Goal: Task Accomplishment & Management: Complete application form

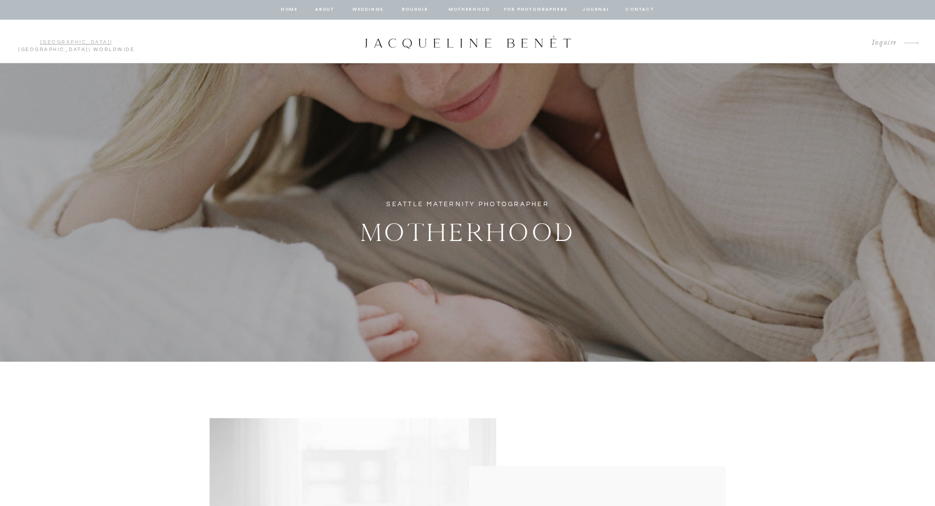
click at [40, 40] on link "[GEOGRAPHIC_DATA]" at bounding box center [75, 42] width 71 height 5
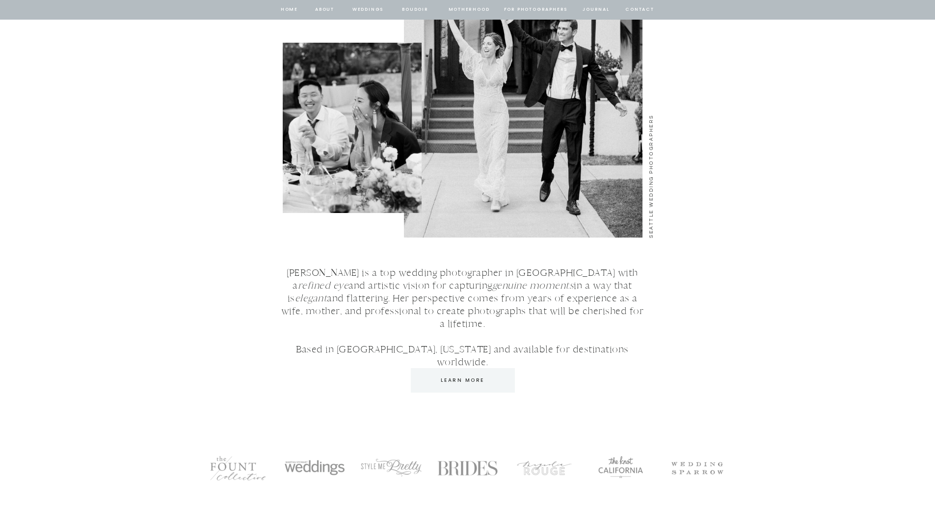
scroll to position [1276, 0]
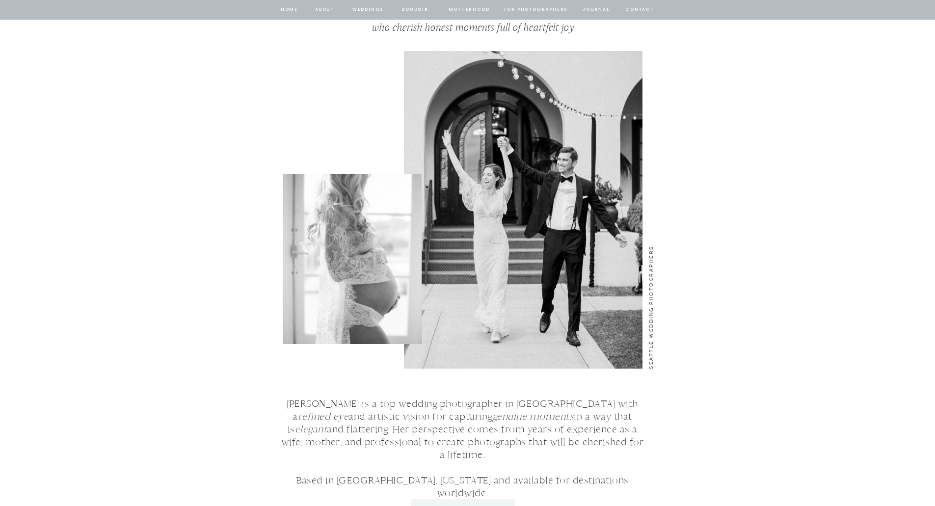
click at [454, 10] on nav "Motherhood" at bounding box center [469, 9] width 41 height 9
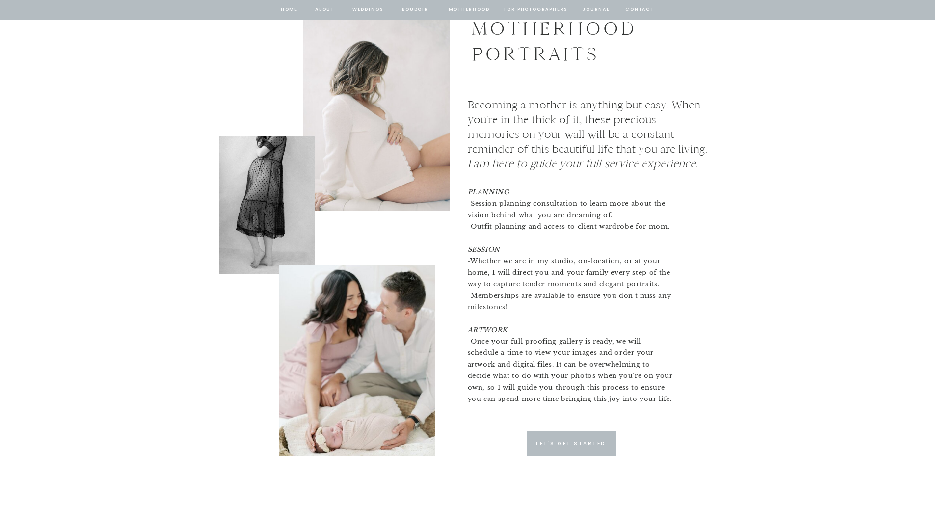
scroll to position [2258, 0]
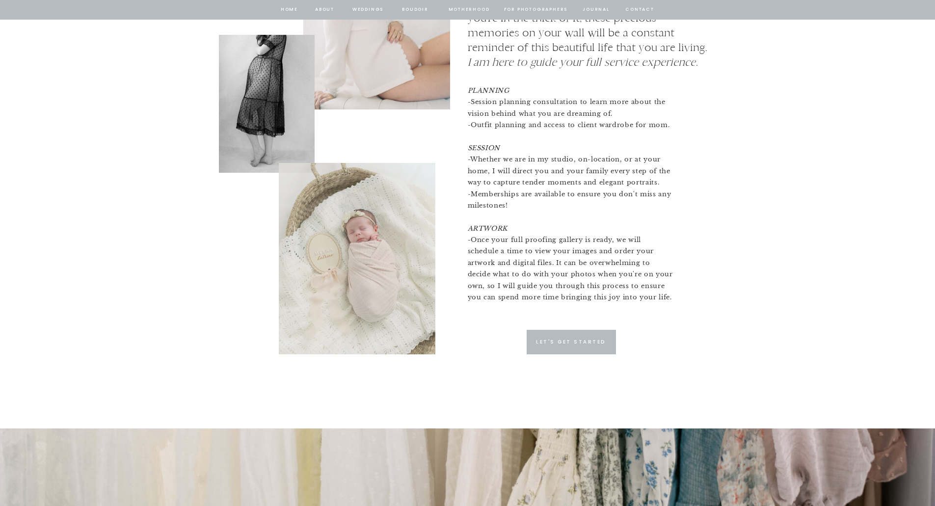
click at [564, 338] on p "Let's Get Started" at bounding box center [571, 342] width 90 height 9
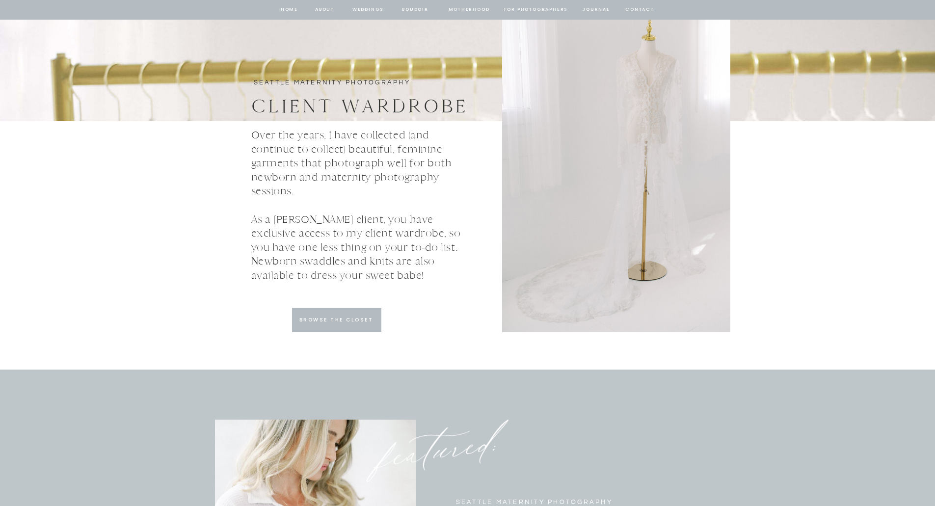
scroll to position [2866, 0]
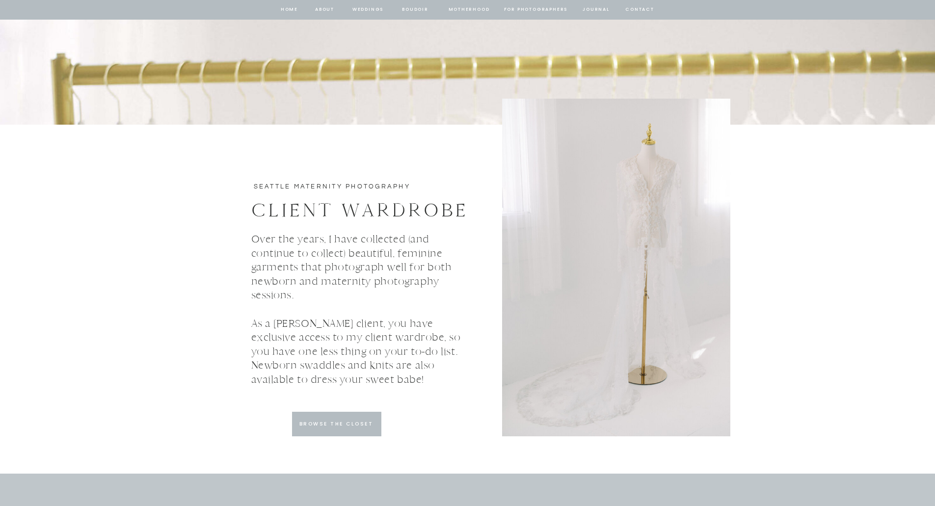
drag, startPoint x: 305, startPoint y: 411, endPoint x: 322, endPoint y: 424, distance: 21.0
drag, startPoint x: 322, startPoint y: 424, endPoint x: 370, endPoint y: 319, distance: 115.8
click at [370, 319] on p "Over the years, I have collected (and continue to collect) beautiful, feminine …" at bounding box center [363, 309] width 224 height 154
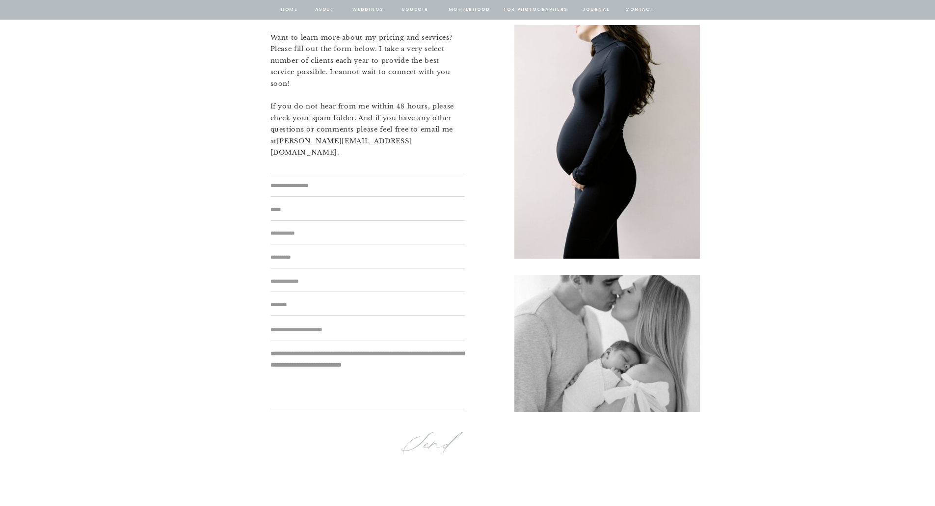
scroll to position [6112, 0]
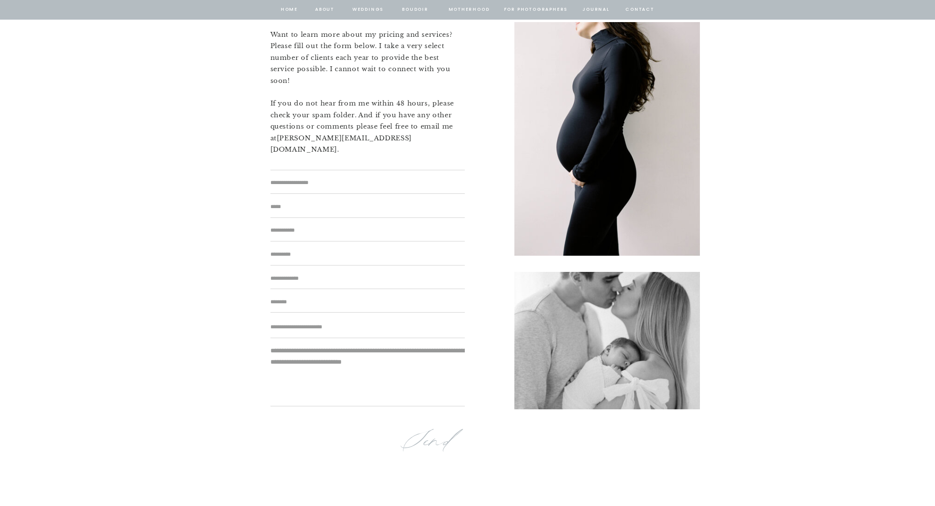
click at [313, 181] on textarea at bounding box center [367, 183] width 194 height 10
type textarea "**********"
click at [293, 209] on textarea at bounding box center [367, 207] width 194 height 10
type textarea "**********"
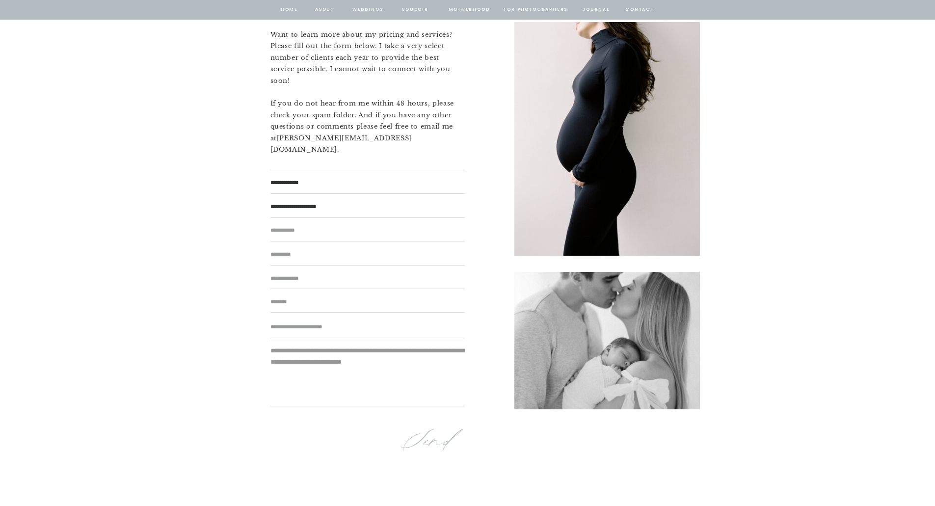
click at [286, 229] on textarea at bounding box center [367, 229] width 194 height 9
type textarea "**********"
click at [334, 254] on textarea at bounding box center [367, 254] width 194 height 10
type textarea "*********"
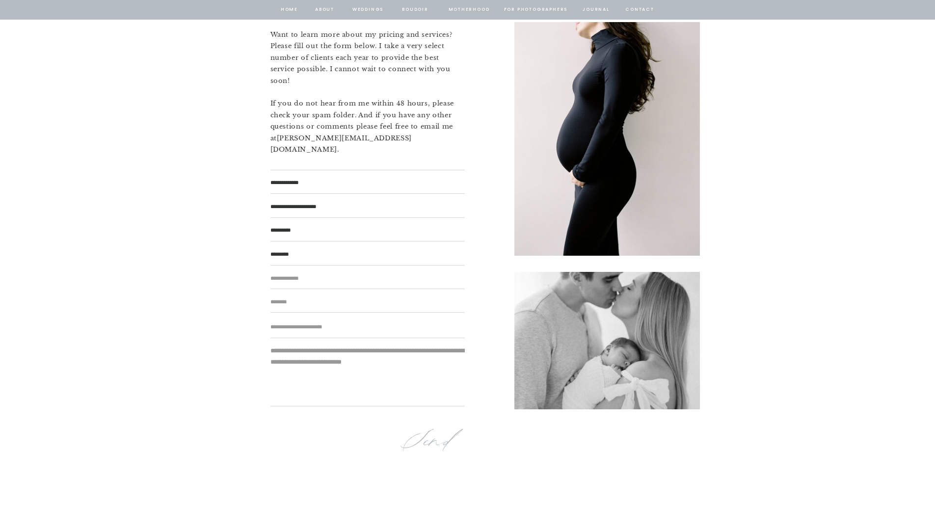
click at [318, 277] on textarea at bounding box center [367, 278] width 194 height 10
type textarea "**********"
click at [278, 304] on textarea at bounding box center [367, 302] width 194 height 10
type textarea "******"
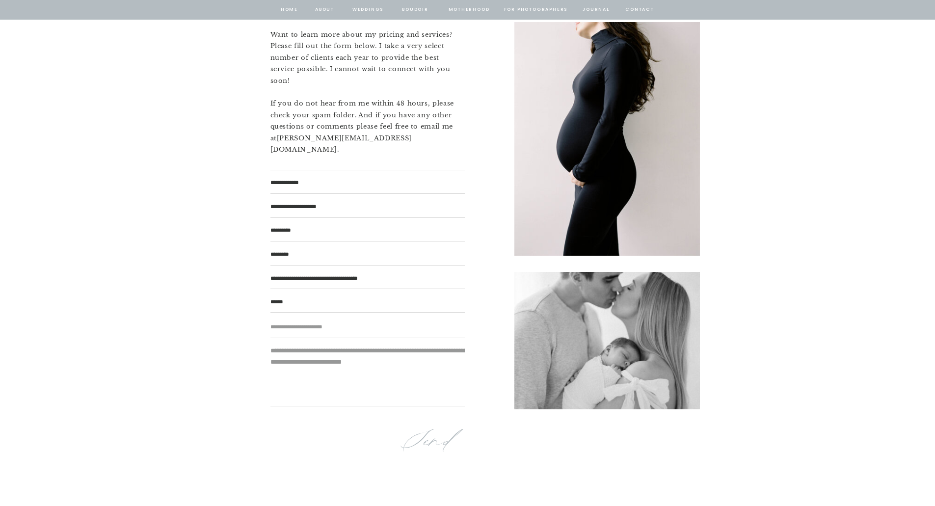
click at [297, 328] on textarea at bounding box center [367, 327] width 194 height 10
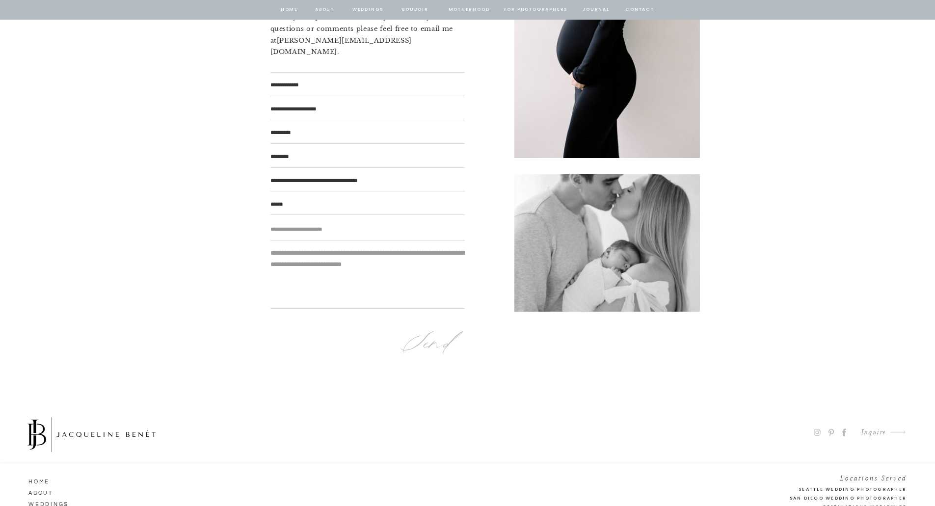
scroll to position [6211, 0]
type textarea "*"
type textarea "*********"
click at [288, 290] on textarea at bounding box center [367, 276] width 194 height 58
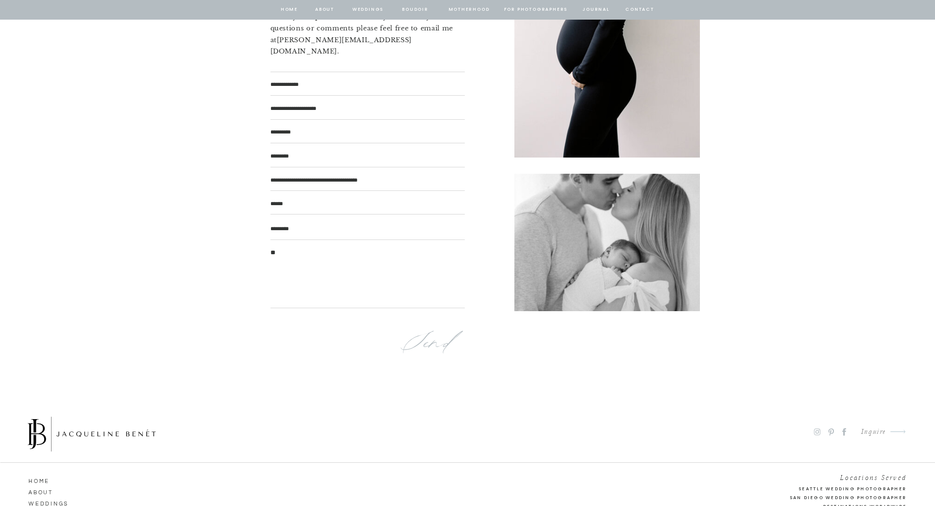
type textarea "*"
click at [356, 275] on textarea "**********" at bounding box center [367, 276] width 194 height 58
click at [353, 277] on textarea "**********" at bounding box center [367, 276] width 194 height 58
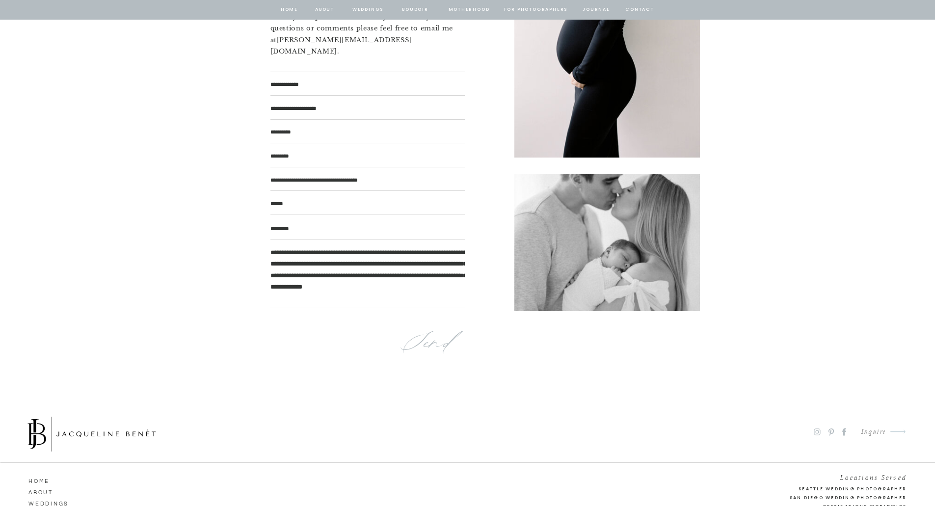
type textarea "**********"
click at [432, 340] on p "Send" at bounding box center [431, 343] width 63 height 35
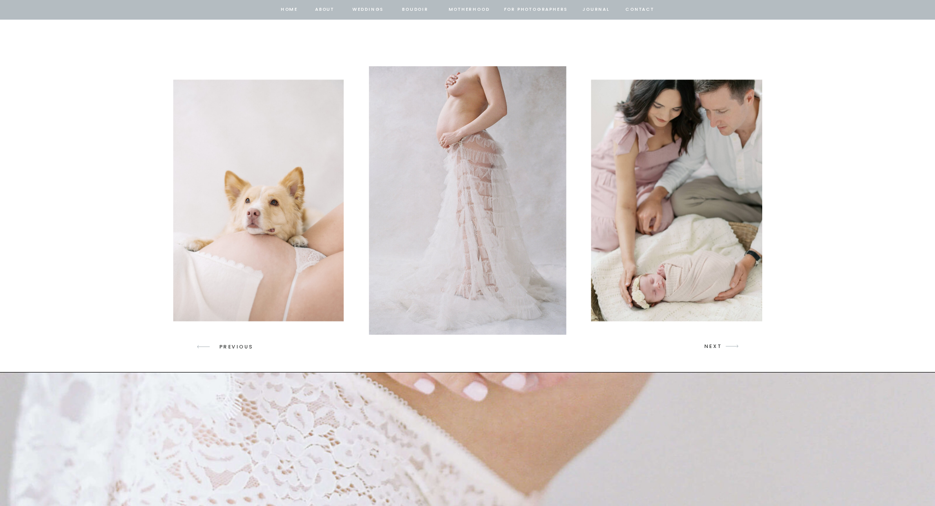
scroll to position [1423, 0]
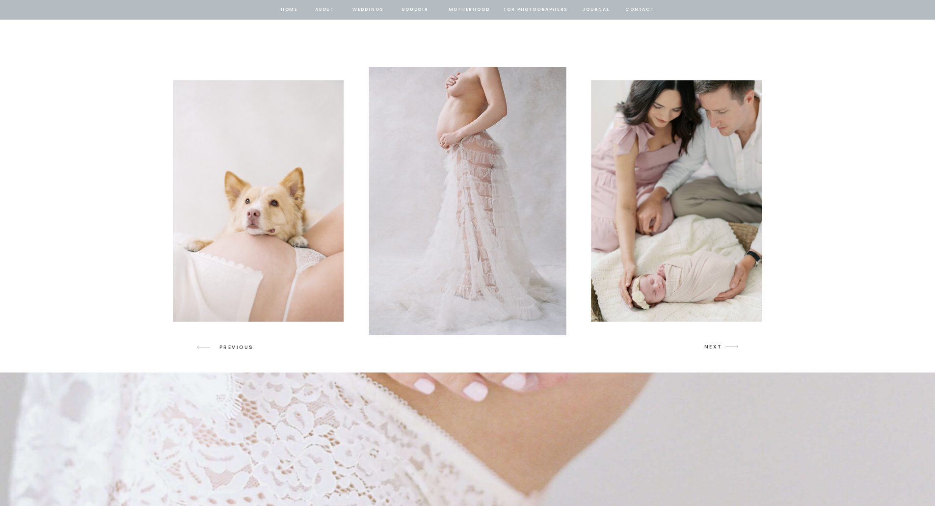
click at [716, 347] on p "NEXT" at bounding box center [713, 347] width 19 height 9
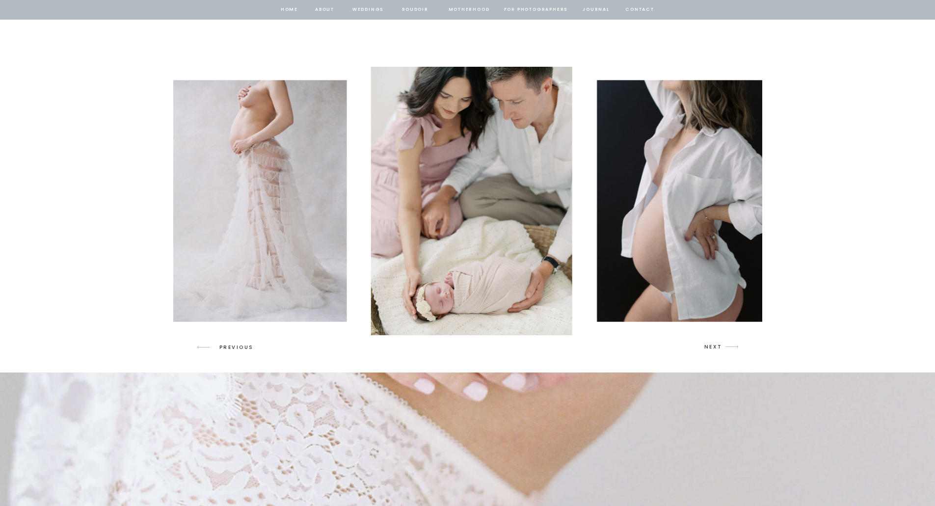
click at [716, 347] on p "NEXT" at bounding box center [713, 347] width 19 height 9
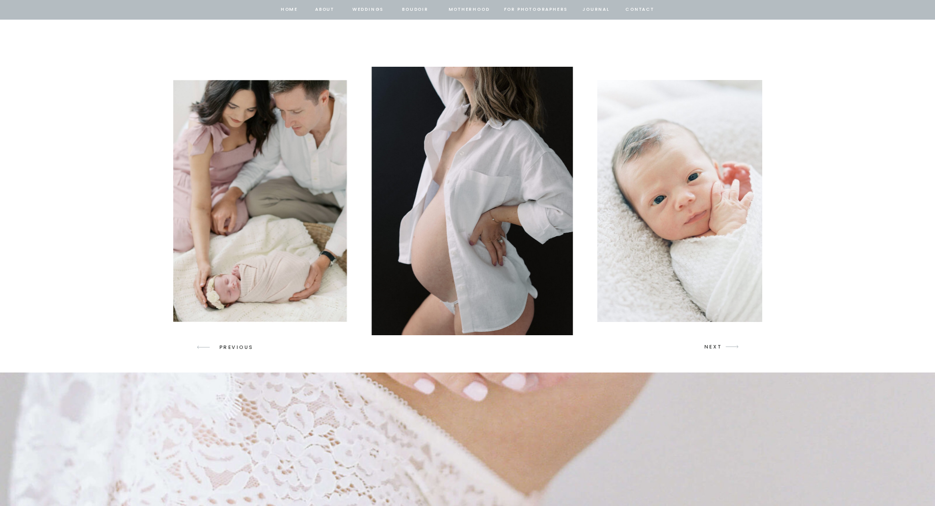
click at [716, 347] on p "NEXT" at bounding box center [713, 347] width 19 height 9
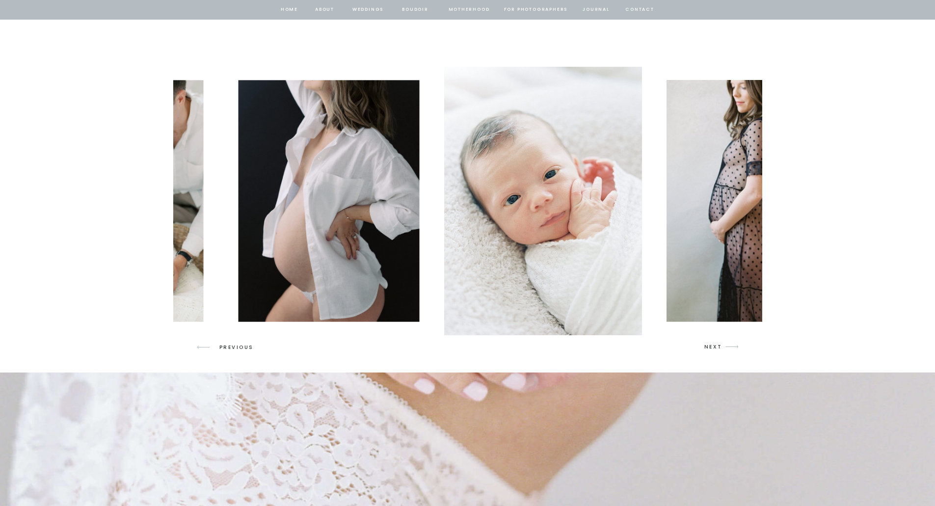
click at [716, 347] on p "NEXT" at bounding box center [713, 347] width 19 height 9
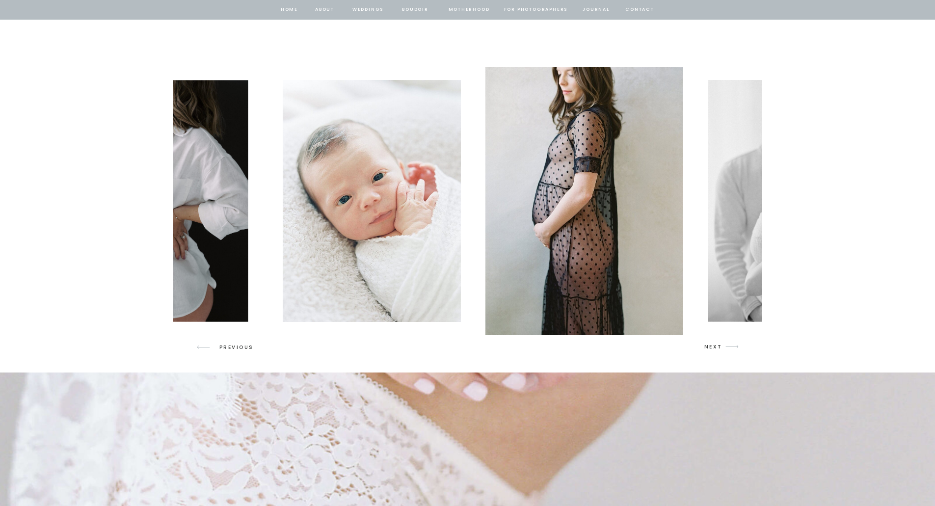
click at [716, 347] on p "NEXT" at bounding box center [713, 347] width 19 height 9
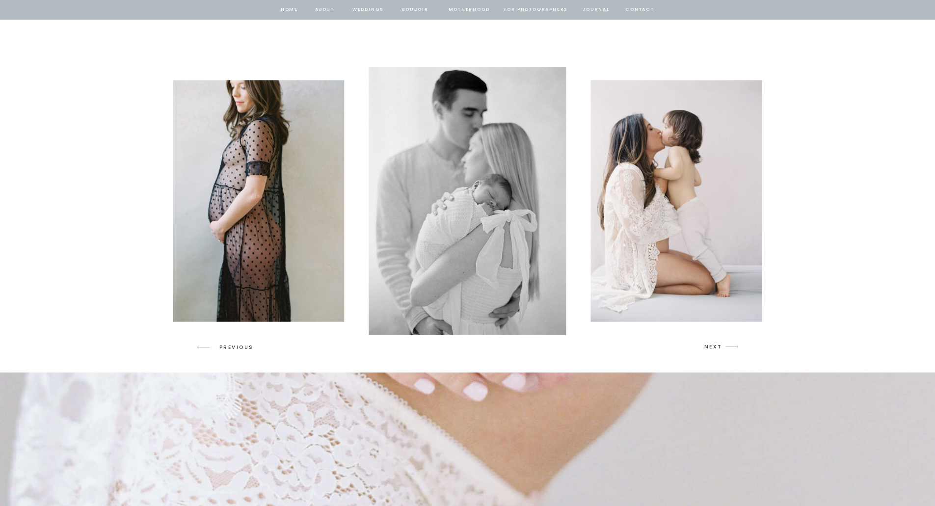
click at [716, 347] on p "NEXT" at bounding box center [713, 347] width 19 height 9
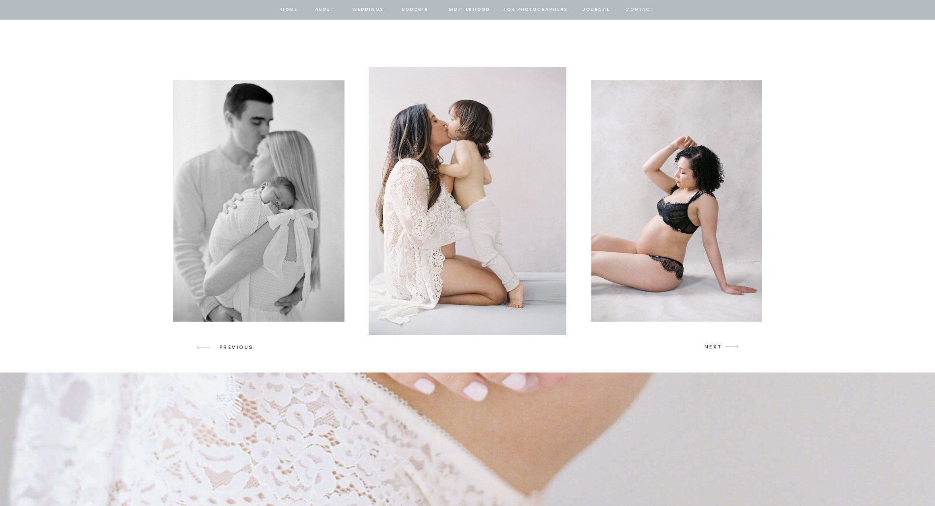
click at [716, 347] on p "NEXT" at bounding box center [713, 347] width 19 height 9
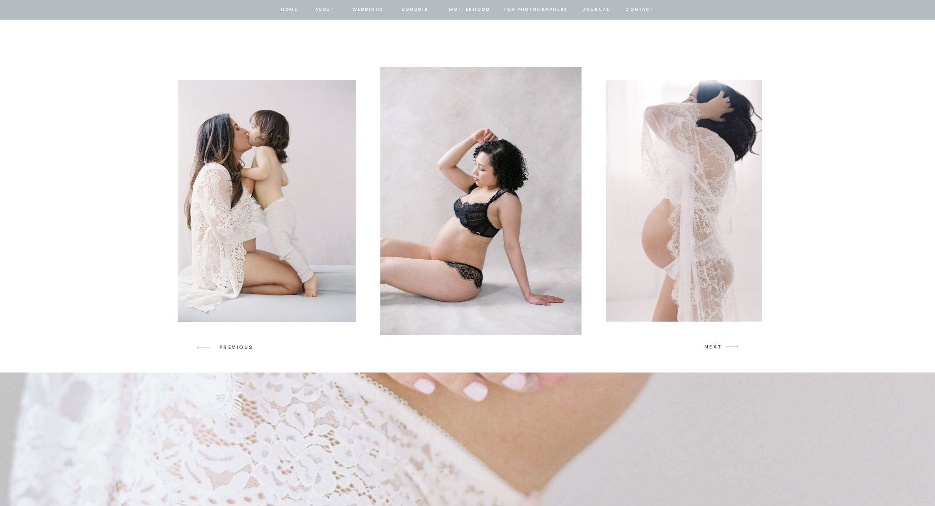
click at [716, 347] on p "NEXT" at bounding box center [713, 347] width 19 height 9
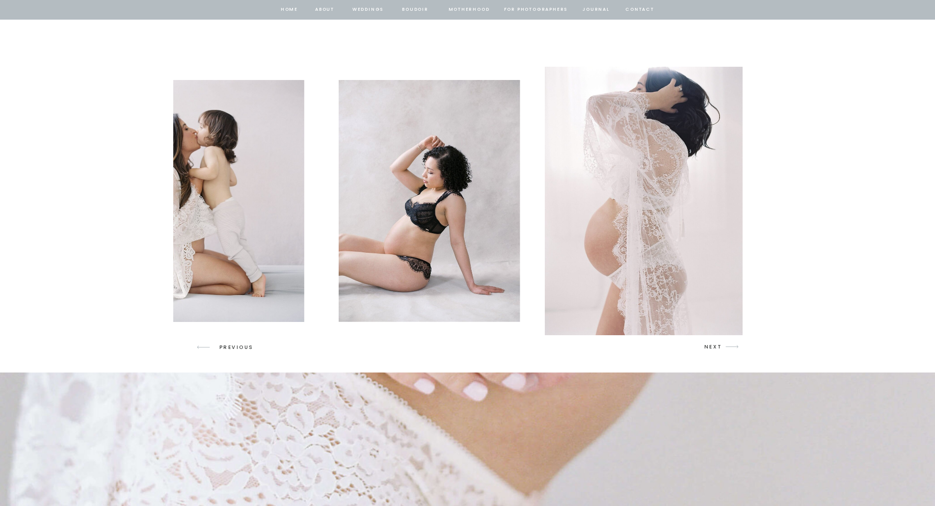
click at [716, 347] on p "NEXT" at bounding box center [713, 347] width 19 height 9
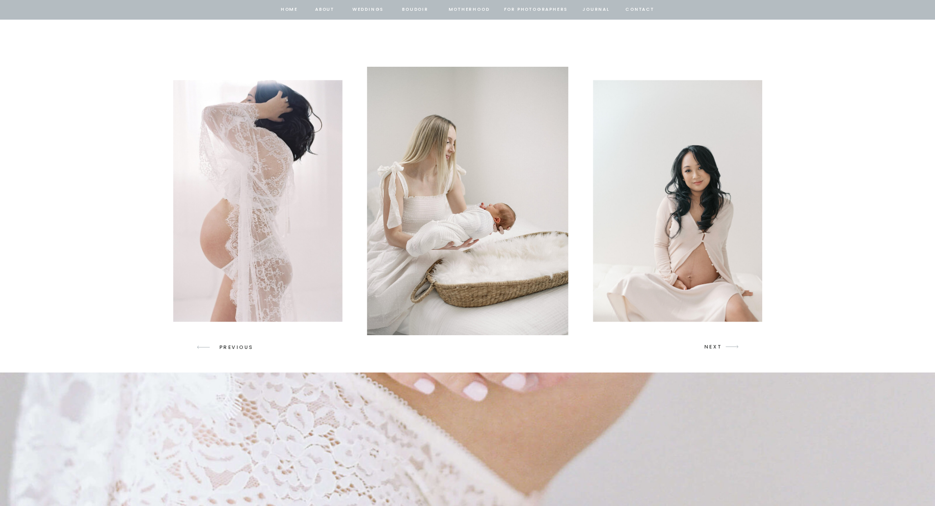
click at [716, 347] on p "NEXT" at bounding box center [713, 347] width 19 height 9
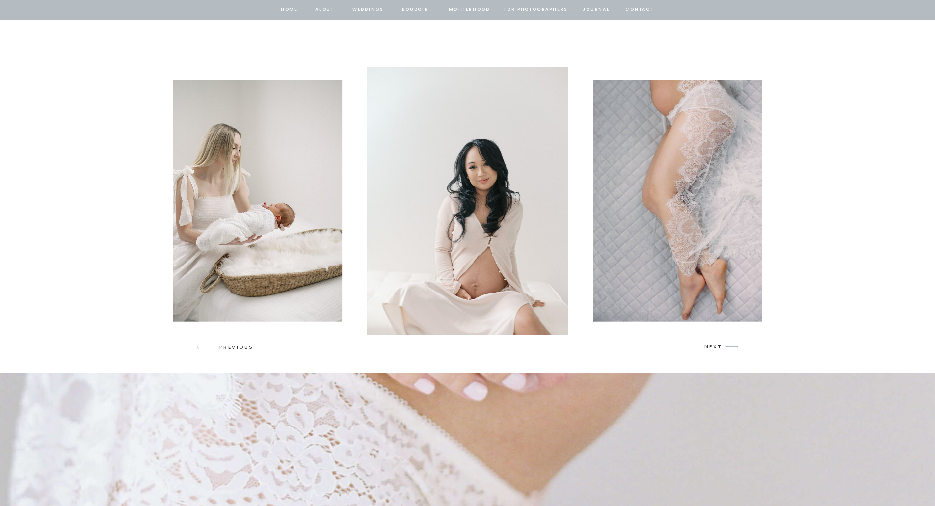
click at [716, 347] on p "NEXT" at bounding box center [713, 347] width 19 height 9
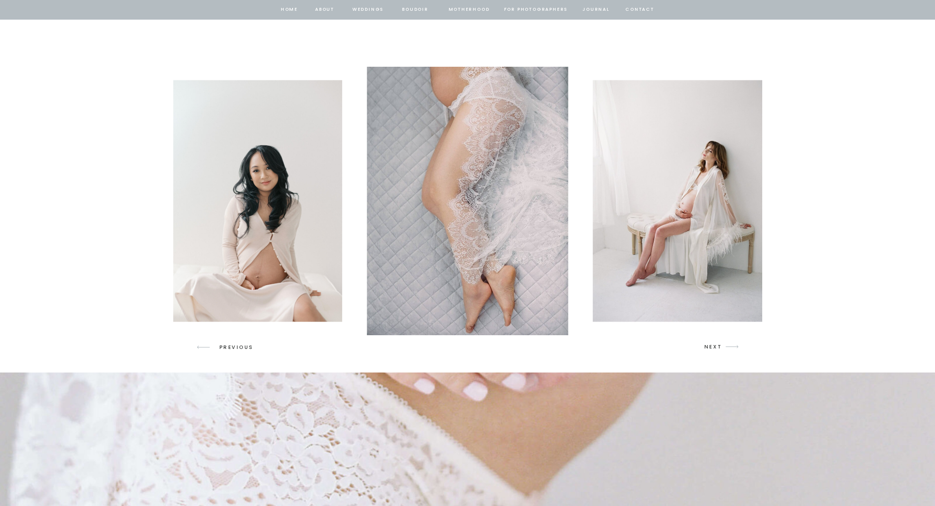
click at [716, 347] on p "NEXT" at bounding box center [713, 347] width 19 height 9
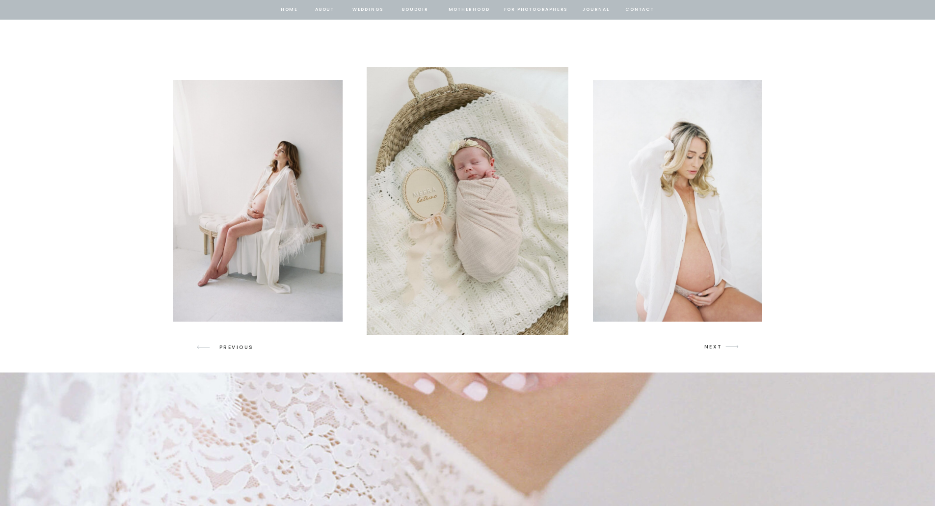
click at [716, 347] on p "NEXT" at bounding box center [713, 347] width 19 height 9
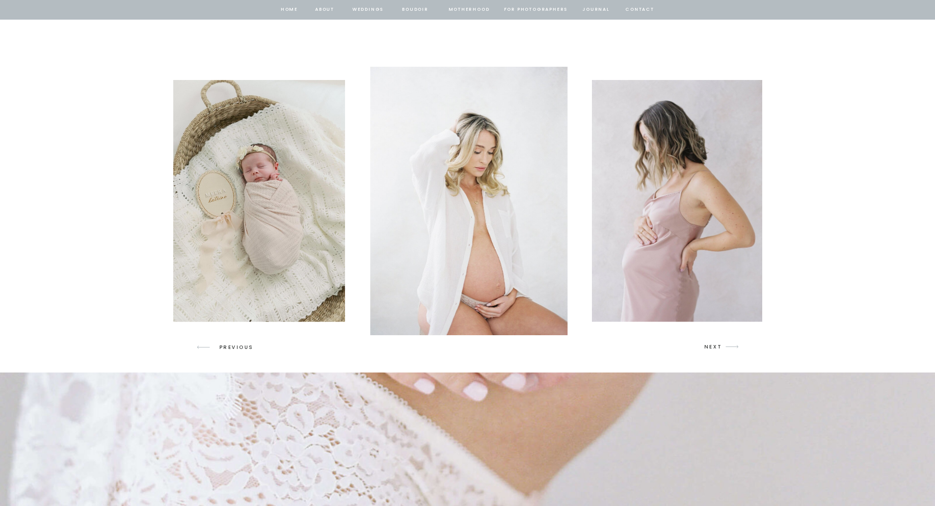
click at [716, 347] on p "NEXT" at bounding box center [713, 347] width 19 height 9
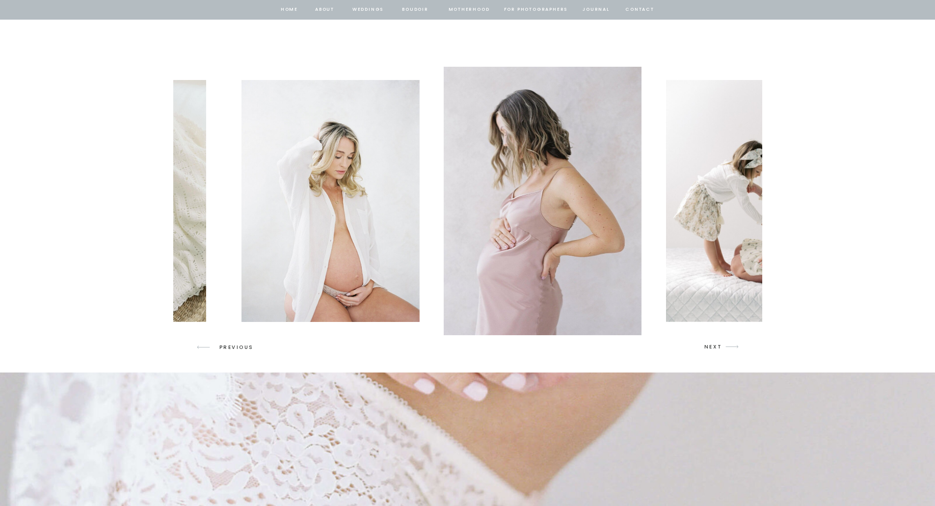
click at [716, 347] on p "NEXT" at bounding box center [713, 347] width 19 height 9
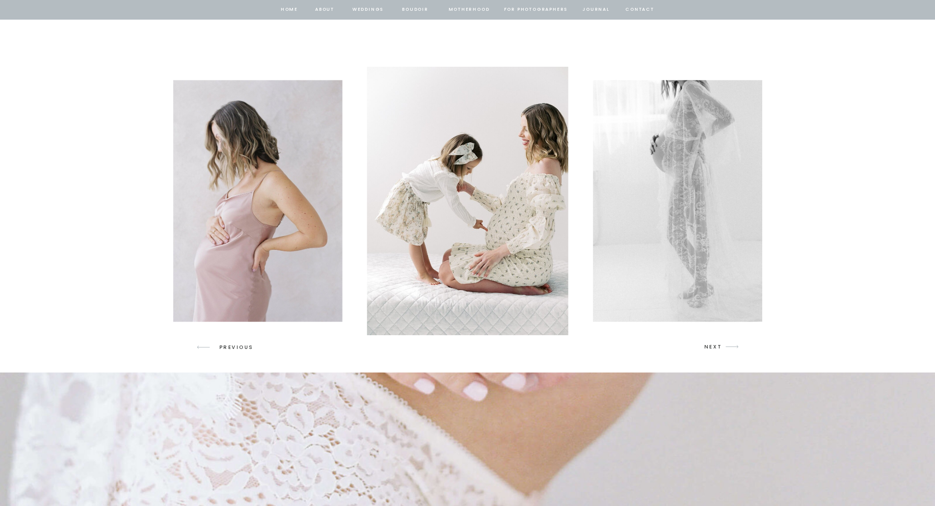
click at [716, 347] on p "NEXT" at bounding box center [713, 347] width 19 height 9
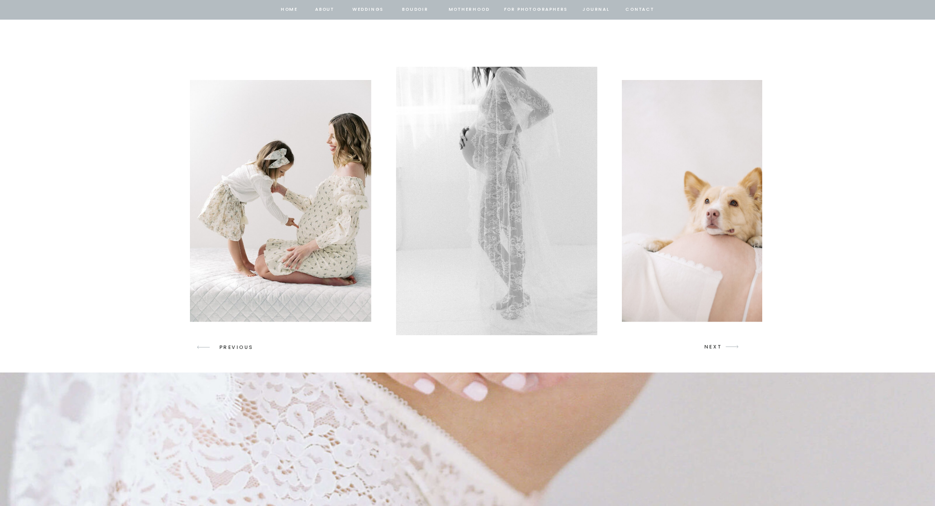
click at [716, 347] on p "NEXT" at bounding box center [713, 347] width 19 height 9
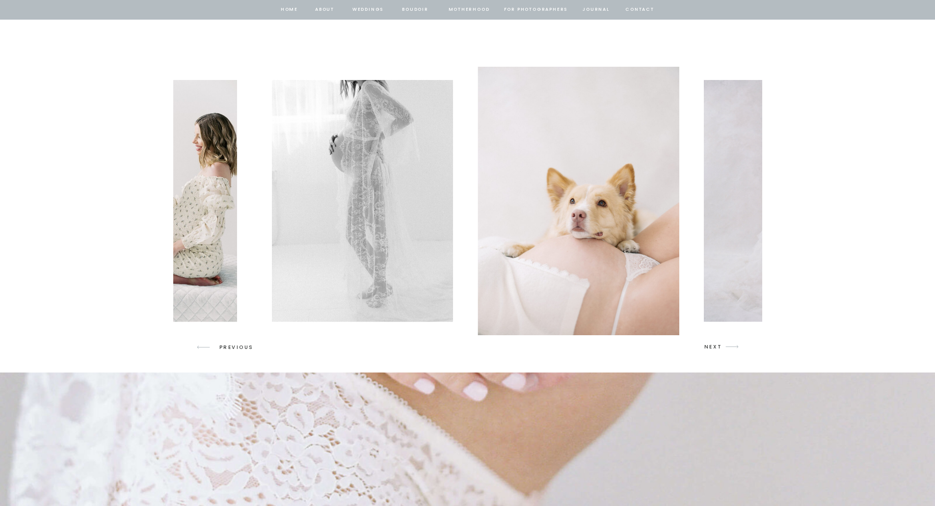
click at [716, 347] on p "NEXT" at bounding box center [713, 347] width 19 height 9
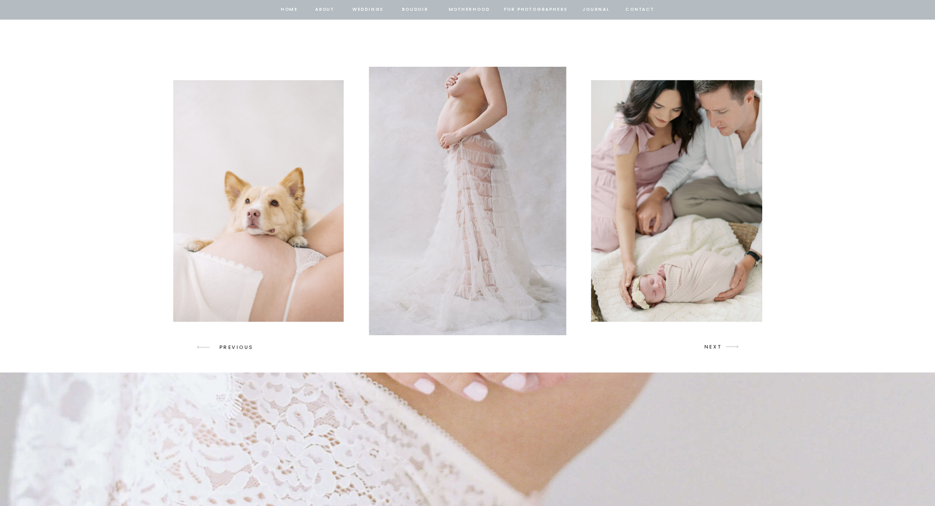
click at [716, 347] on p "NEXT" at bounding box center [713, 347] width 19 height 9
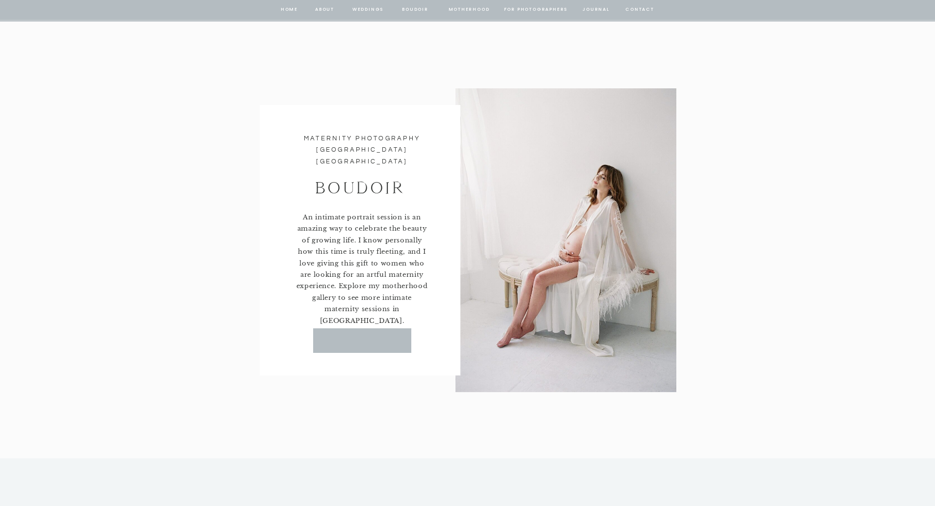
scroll to position [4270, 0]
click at [384, 335] on p "Motherhood gallery" at bounding box center [363, 339] width 90 height 9
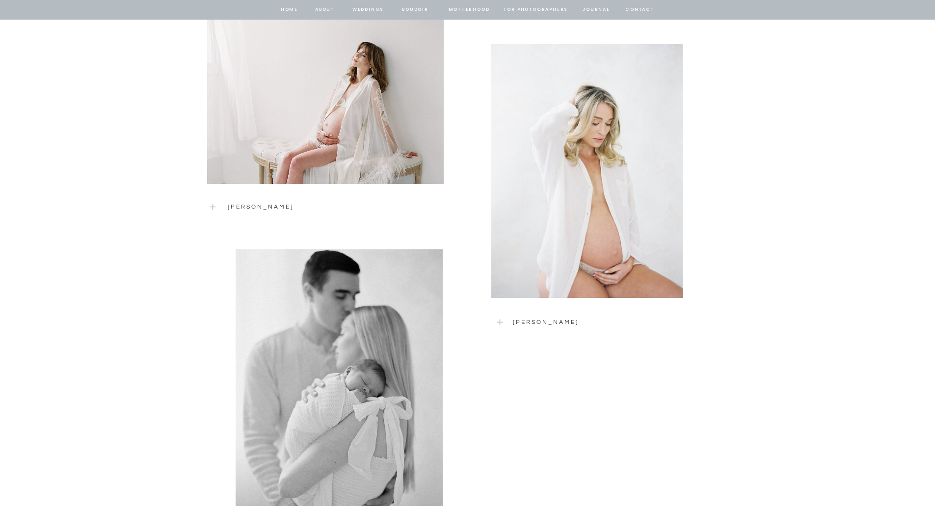
scroll to position [1555, 0]
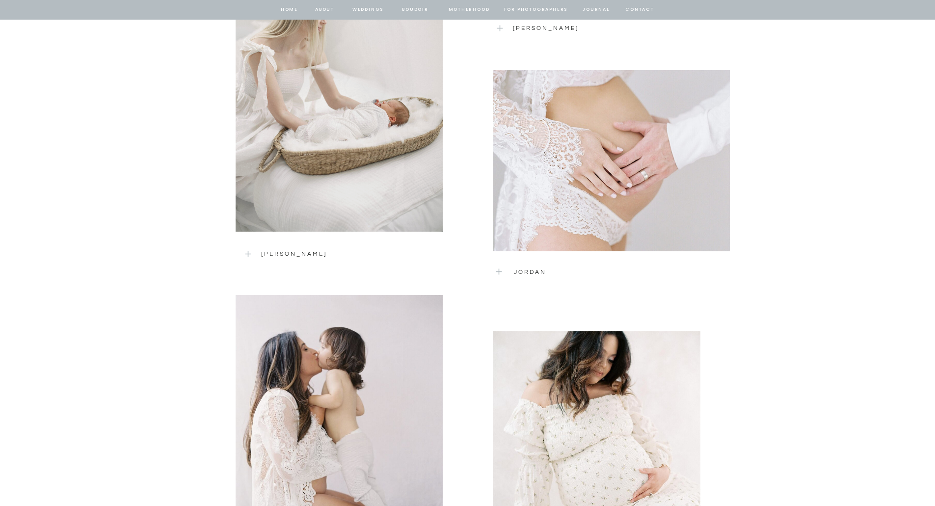
click at [273, 251] on p "[PERSON_NAME]" at bounding box center [341, 253] width 161 height 9
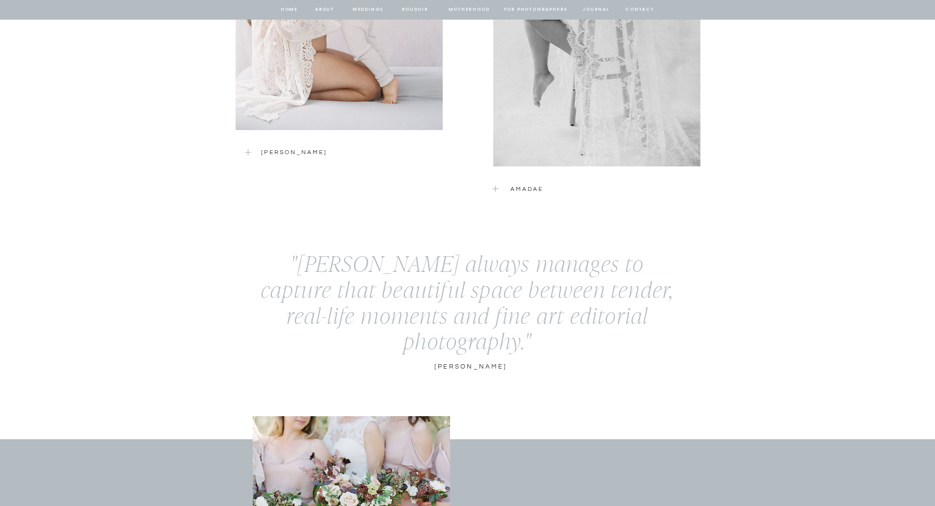
scroll to position [1899, 0]
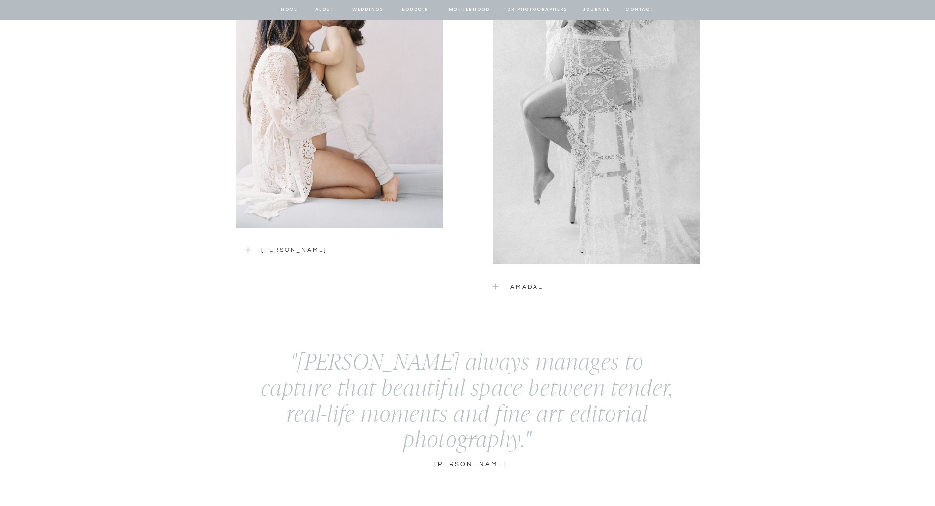
click at [524, 288] on p "Amadae" at bounding box center [600, 286] width 181 height 9
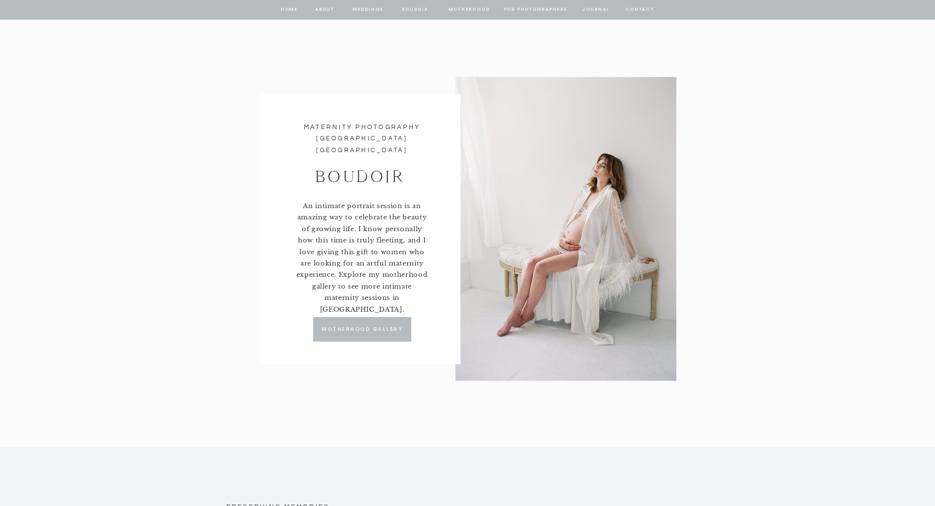
scroll to position [4418, 0]
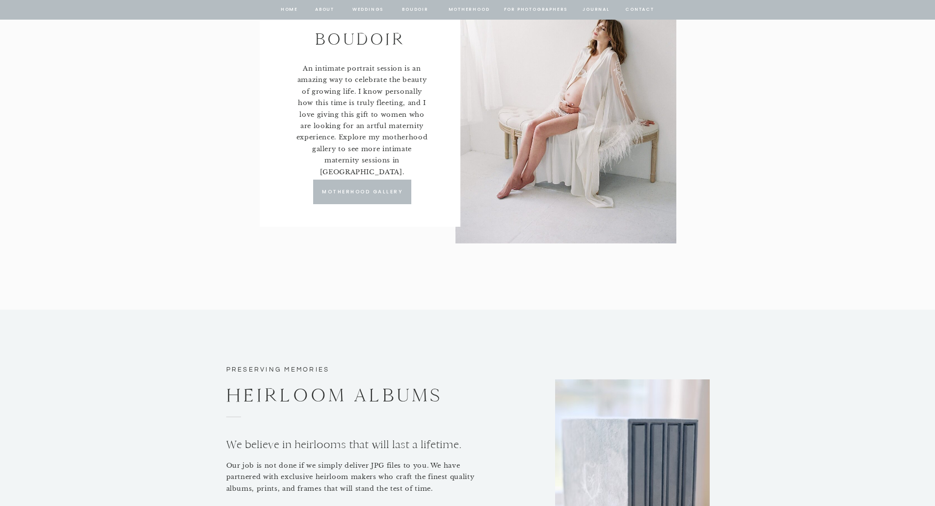
click at [353, 195] on p "Motherhood gallery" at bounding box center [363, 192] width 90 height 9
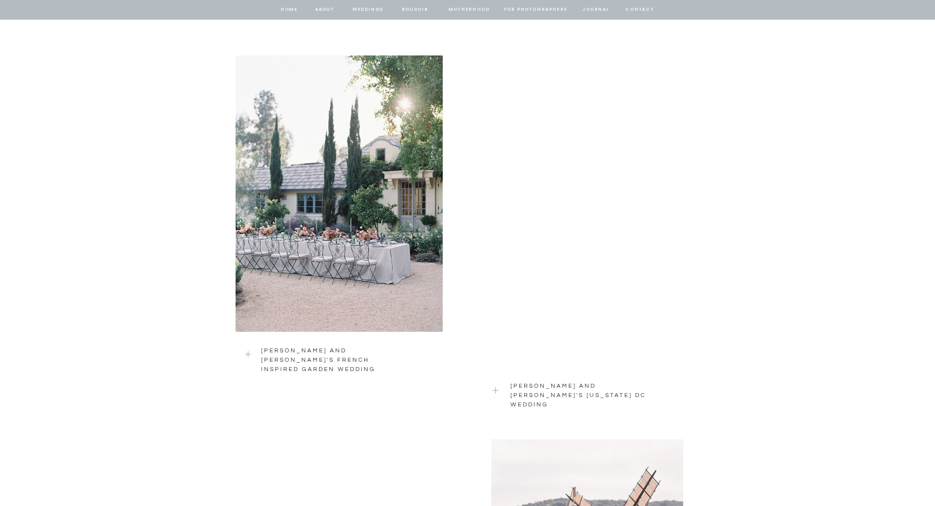
scroll to position [879, 0]
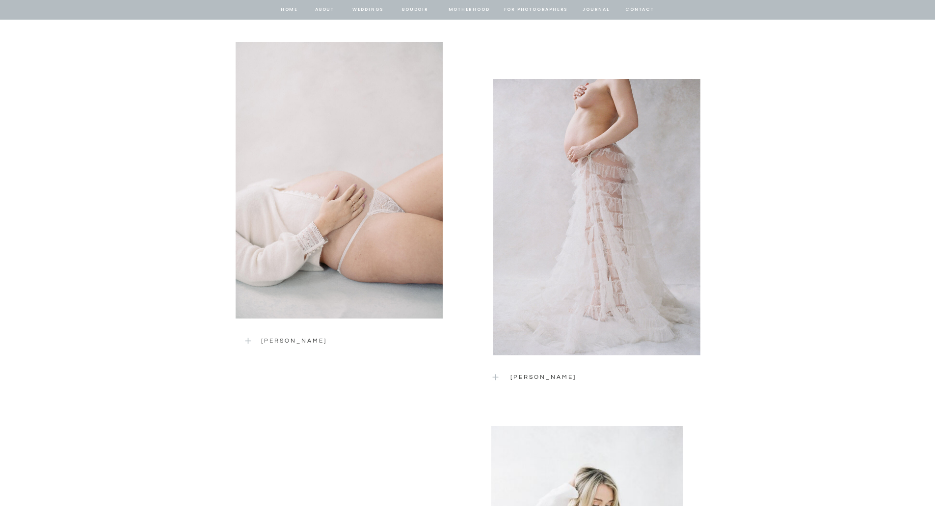
click at [278, 340] on p "[PERSON_NAME]" at bounding box center [323, 340] width 124 height 8
click at [535, 374] on p "[PERSON_NAME]" at bounding box center [598, 377] width 176 height 8
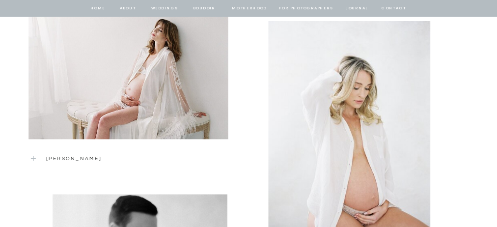
scroll to position [1085, 0]
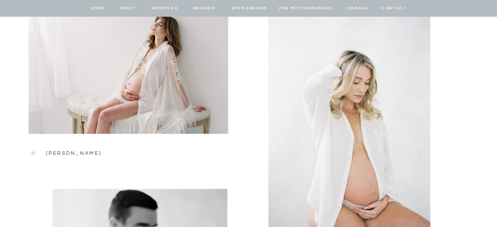
click at [134, 92] on div at bounding box center [127, 57] width 199 height 153
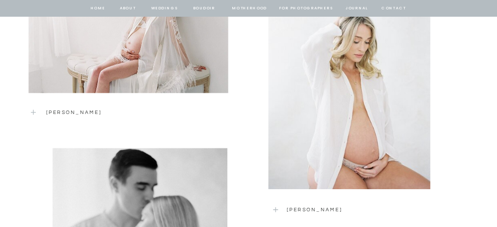
scroll to position [1183, 0]
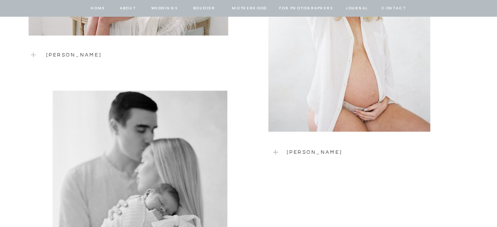
click at [320, 87] on div at bounding box center [349, 25] width 162 height 214
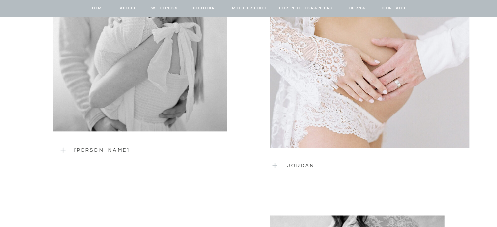
scroll to position [1380, 0]
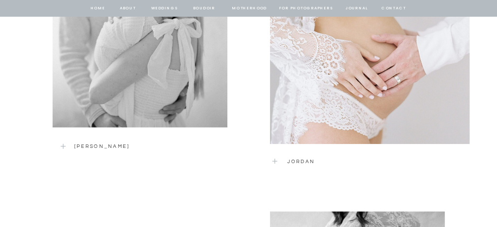
click at [297, 161] on p "Jordan" at bounding box center [354, 162] width 135 height 9
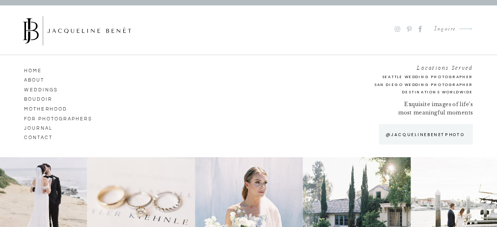
scroll to position [2462, 0]
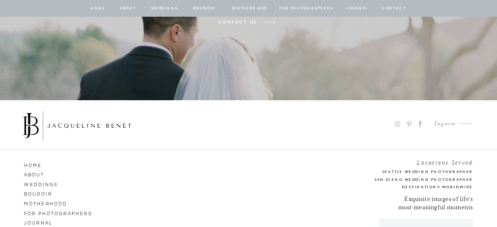
click at [446, 124] on div "Inquire" at bounding box center [442, 123] width 28 height 11
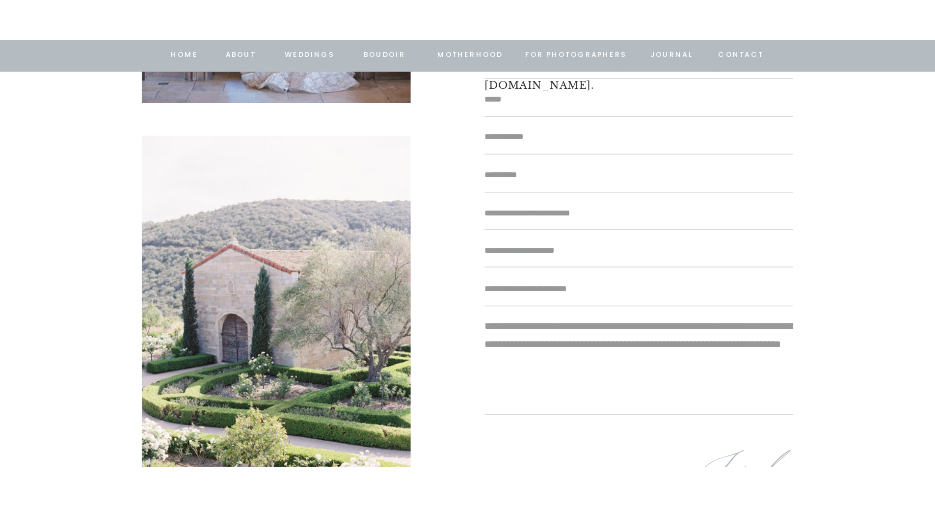
scroll to position [245, 0]
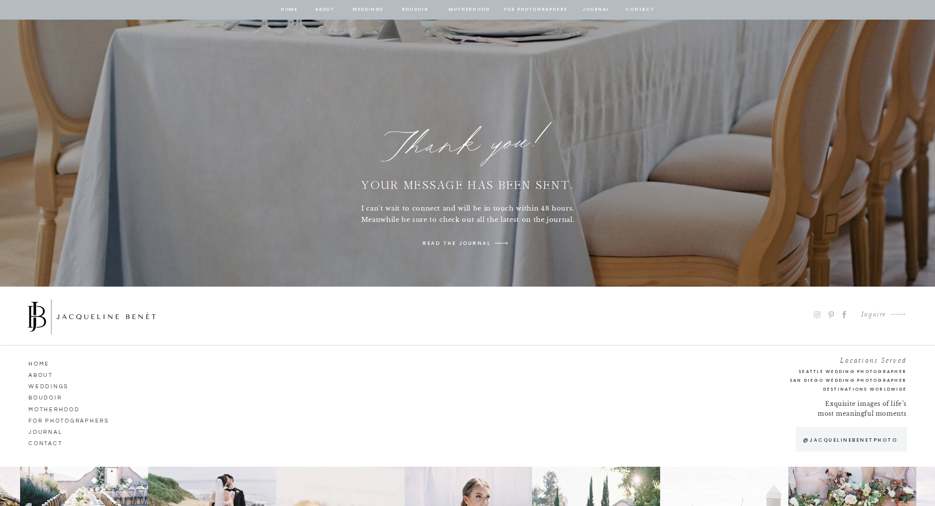
scroll to position [147, 0]
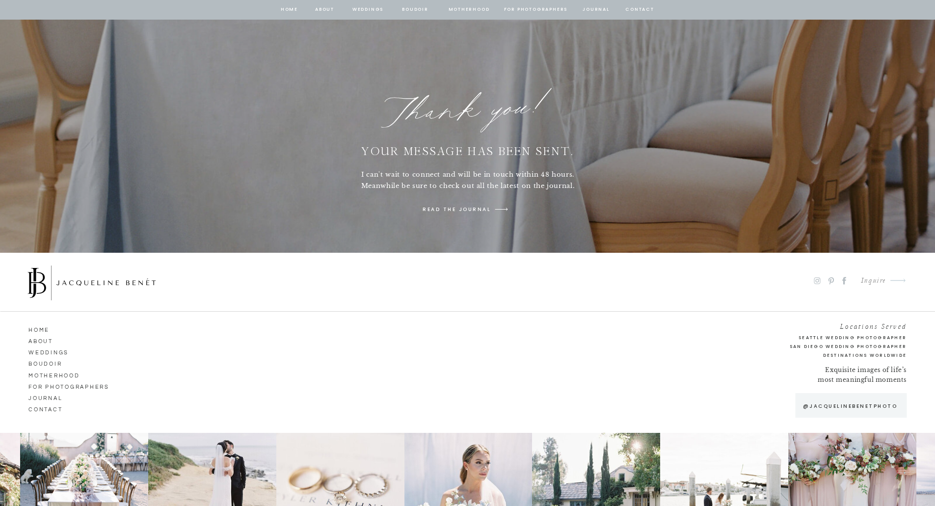
click at [816, 282] on icon at bounding box center [816, 280] width 3 height 3
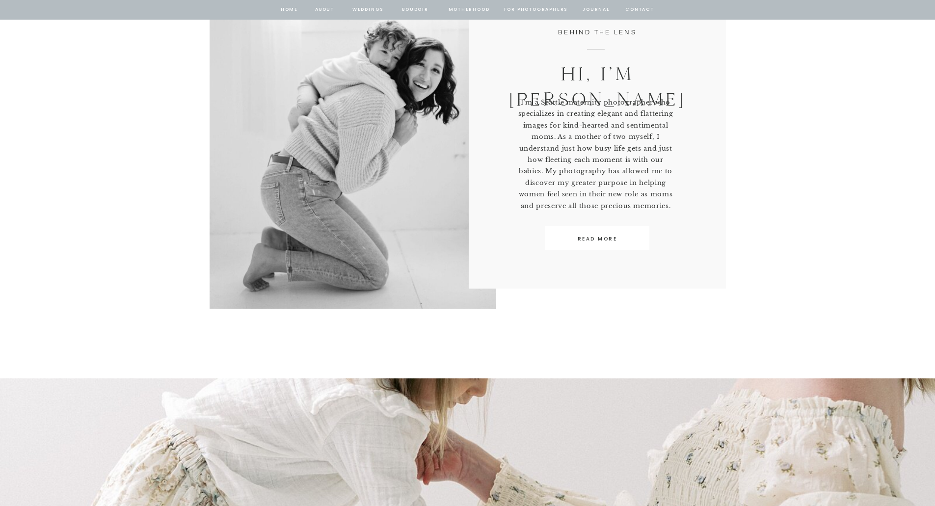
scroll to position [424, 0]
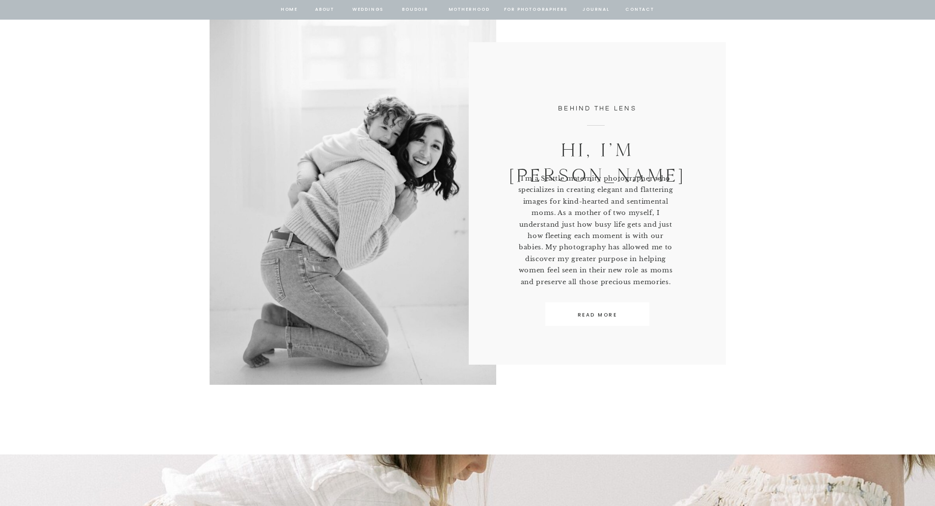
click at [474, 13] on nav "Motherhood" at bounding box center [469, 9] width 41 height 9
click at [470, 10] on nav "Motherhood" at bounding box center [469, 9] width 41 height 9
click at [468, 9] on nav "Motherhood" at bounding box center [469, 9] width 41 height 9
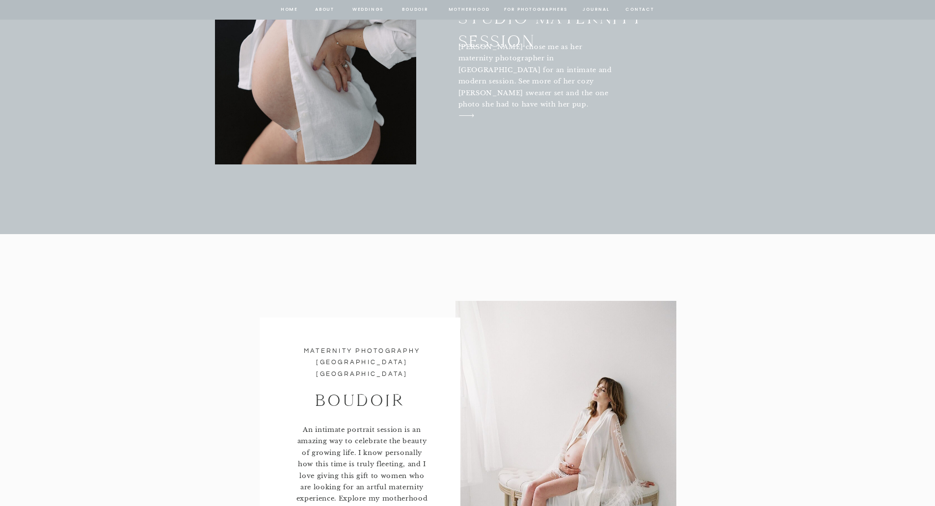
scroll to position [4351, 0]
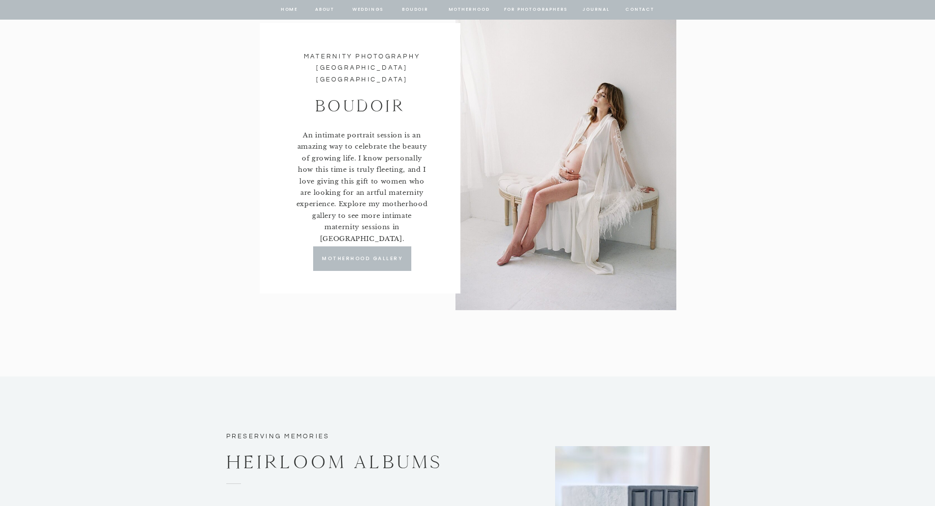
click at [340, 263] on p "Motherhood gallery" at bounding box center [363, 258] width 90 height 9
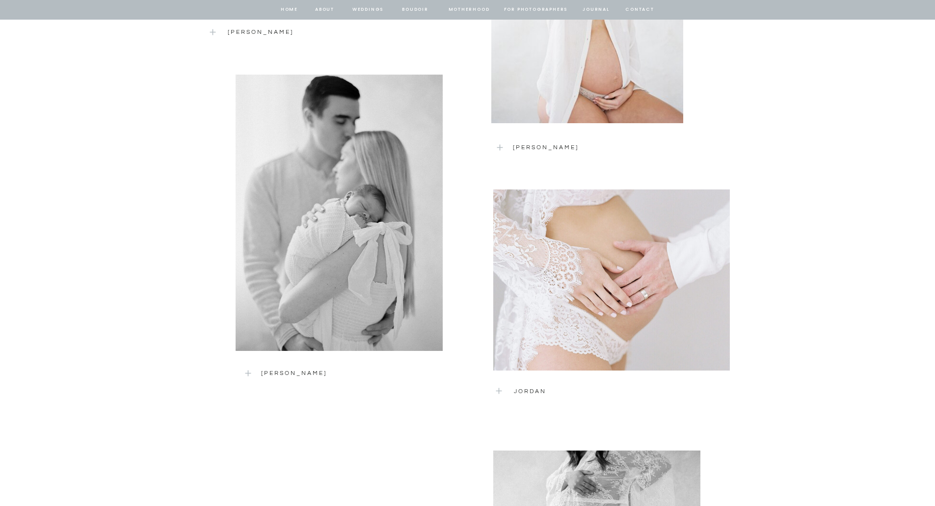
scroll to position [1517, 0]
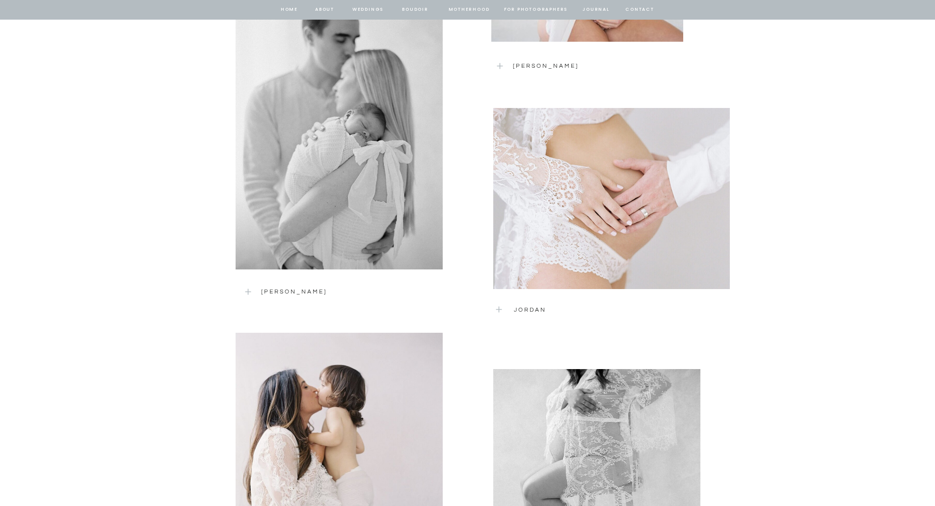
click at [283, 292] on p "[PERSON_NAME]" at bounding box center [341, 291] width 161 height 9
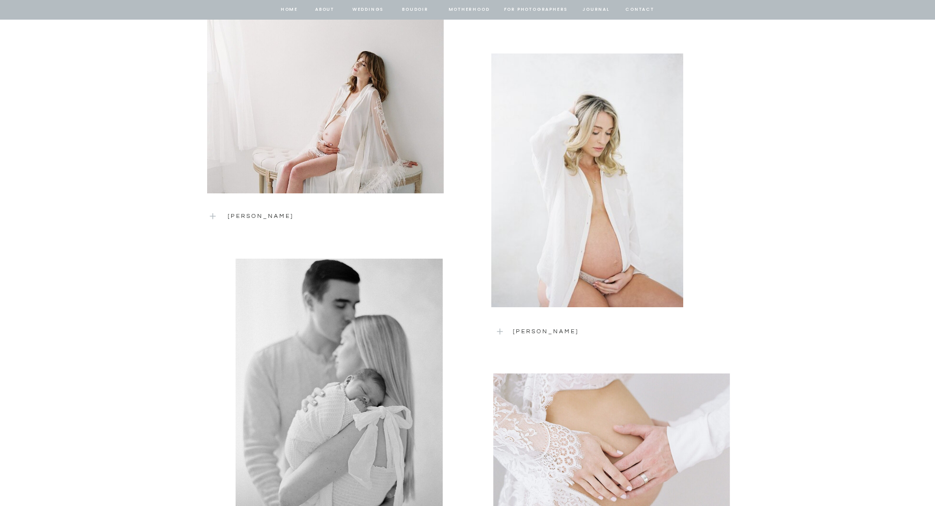
scroll to position [1546, 0]
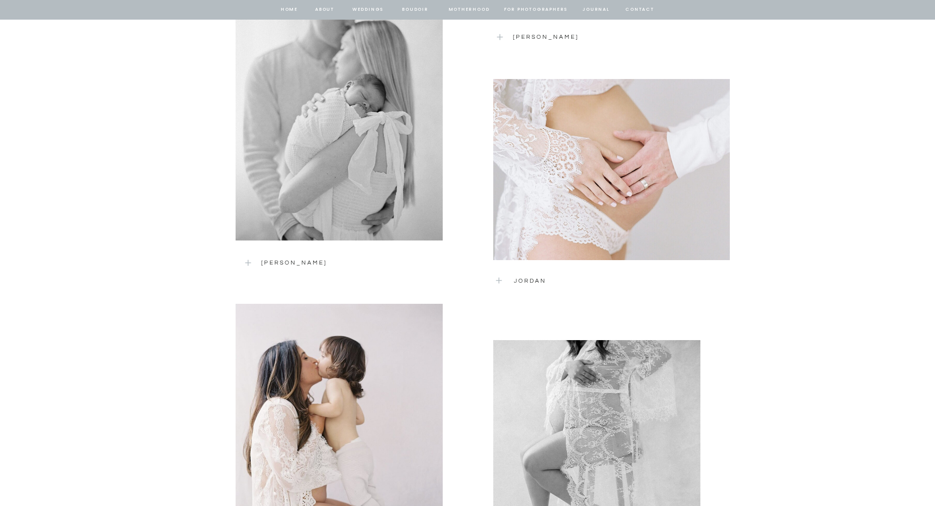
click at [527, 277] on p "Jordan" at bounding box center [594, 281] width 161 height 10
